Goal: Information Seeking & Learning: Learn about a topic

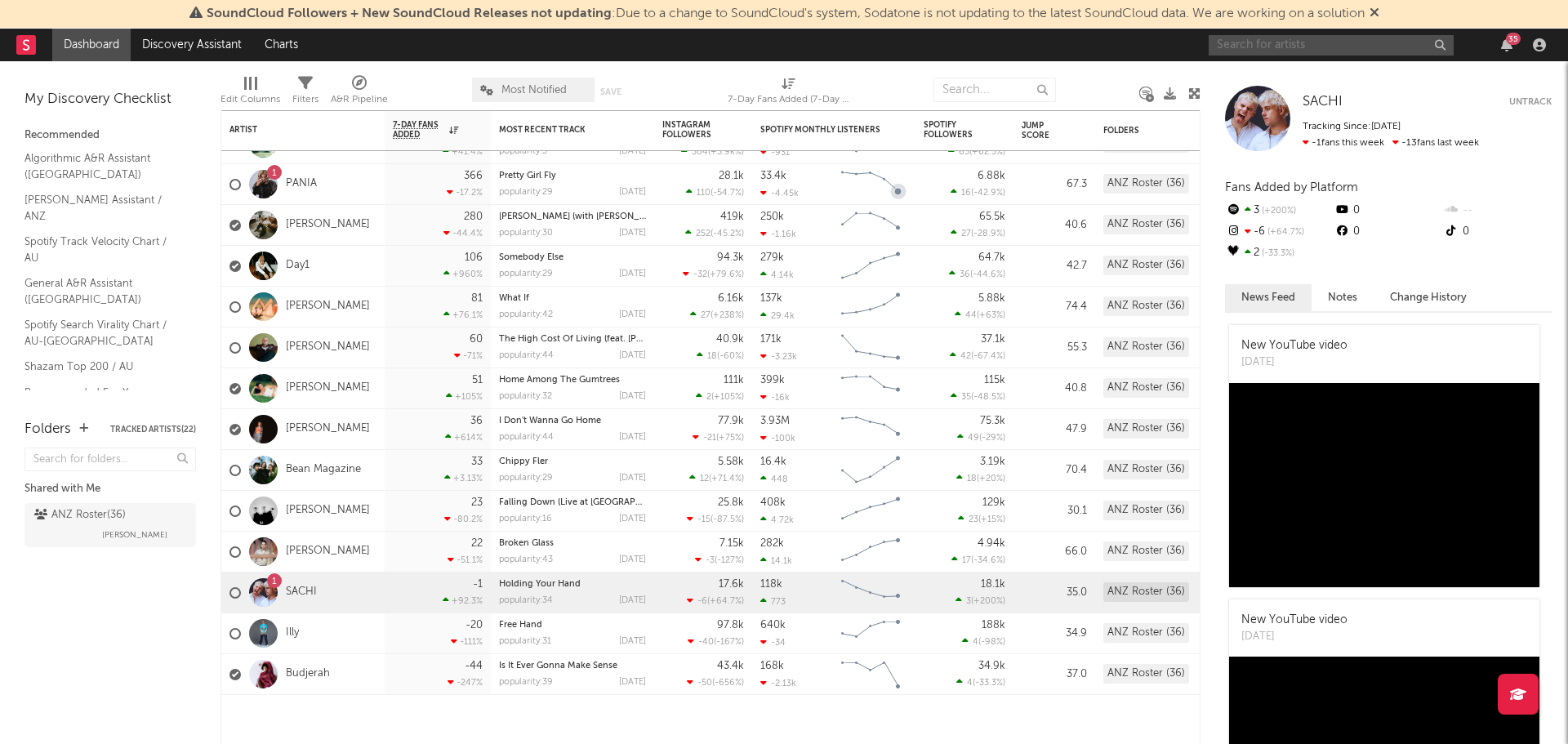
click at [1307, 48] on input "text" at bounding box center [1331, 45] width 245 height 20
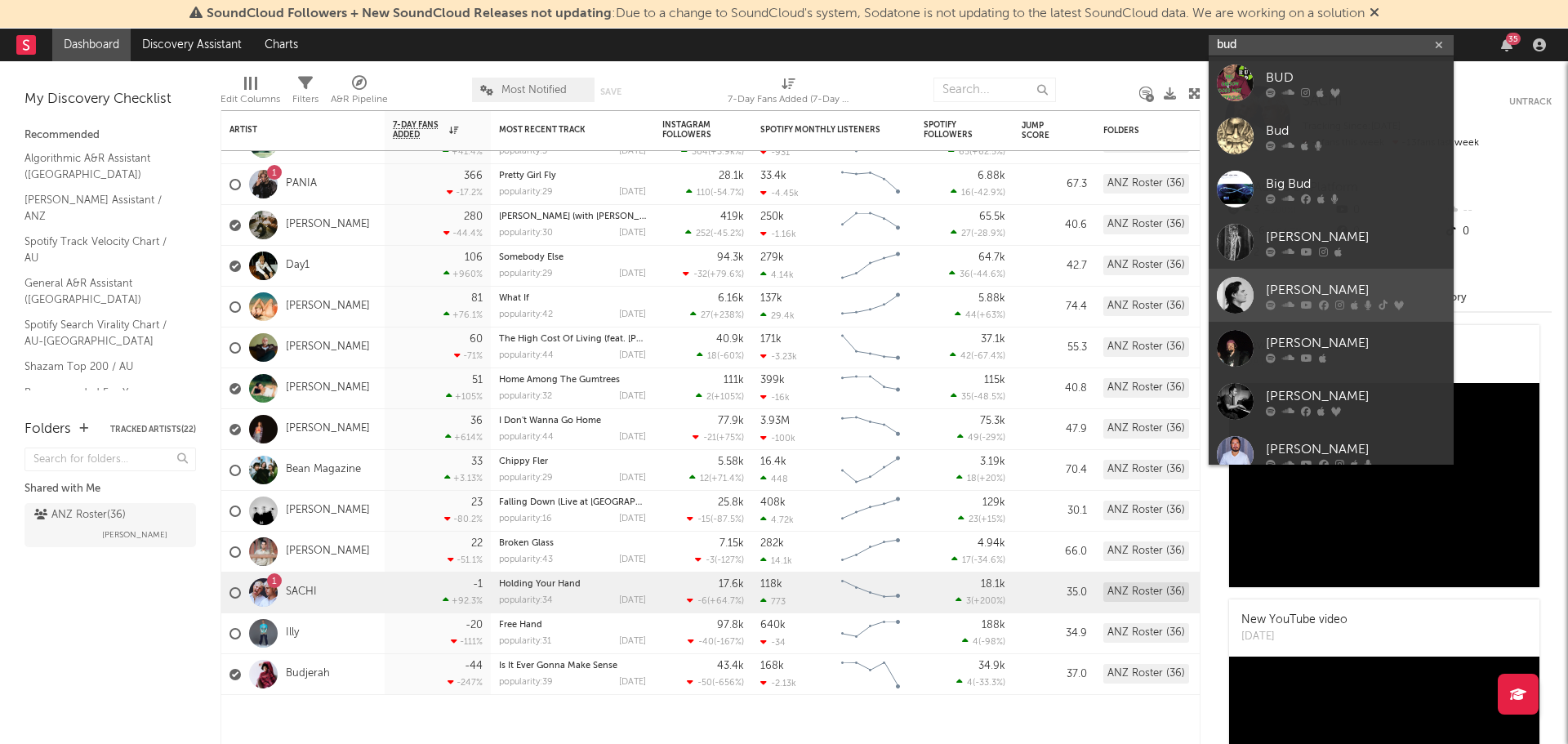
type input "bud"
click at [1281, 284] on div "[PERSON_NAME]" at bounding box center [1356, 290] width 180 height 19
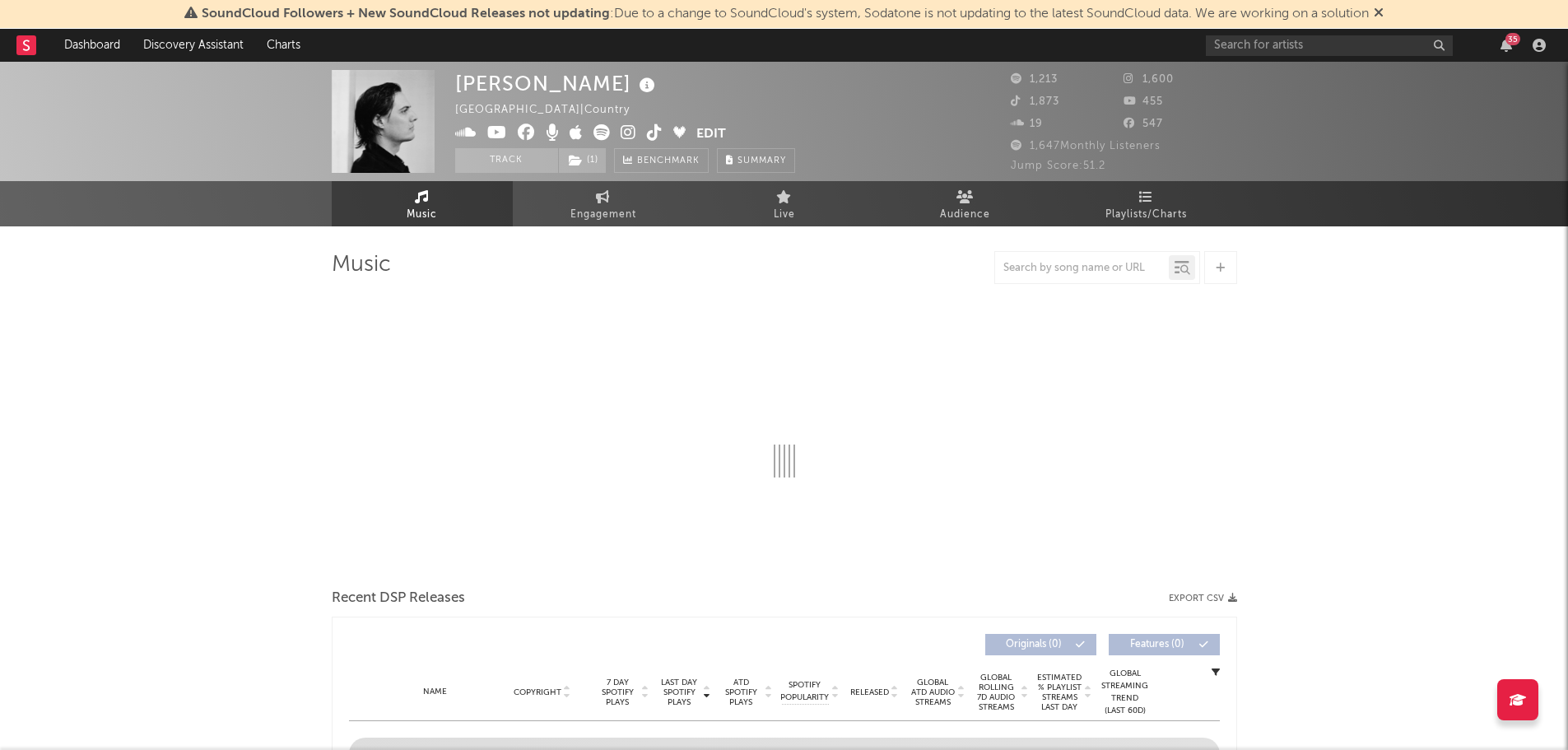
select select "6m"
